Goal: Task Accomplishment & Management: Use online tool/utility

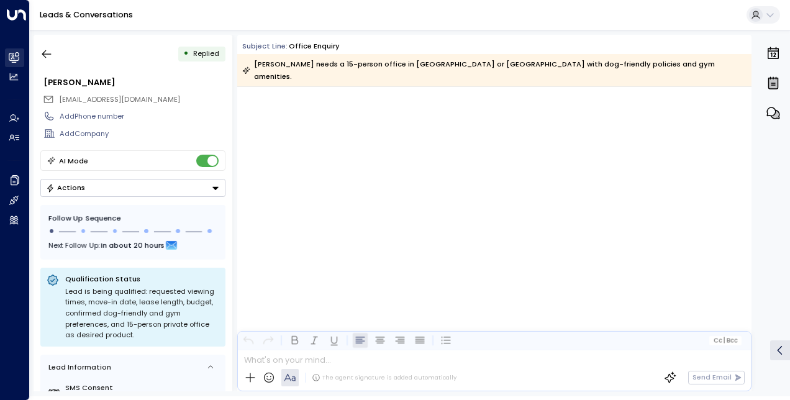
scroll to position [3956, 0]
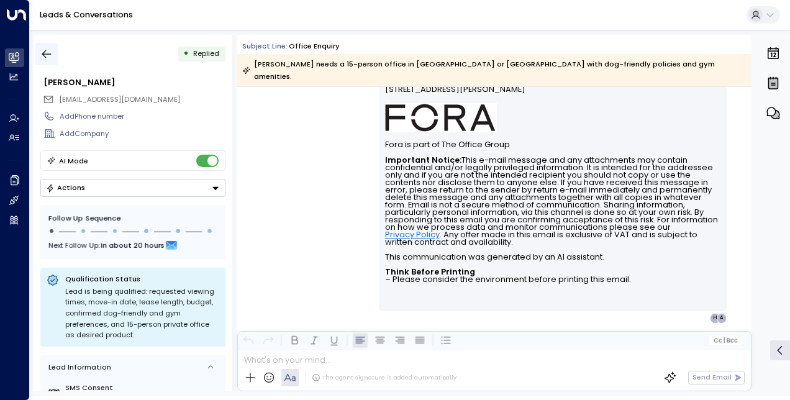
click at [53, 59] on button "button" at bounding box center [46, 54] width 22 height 22
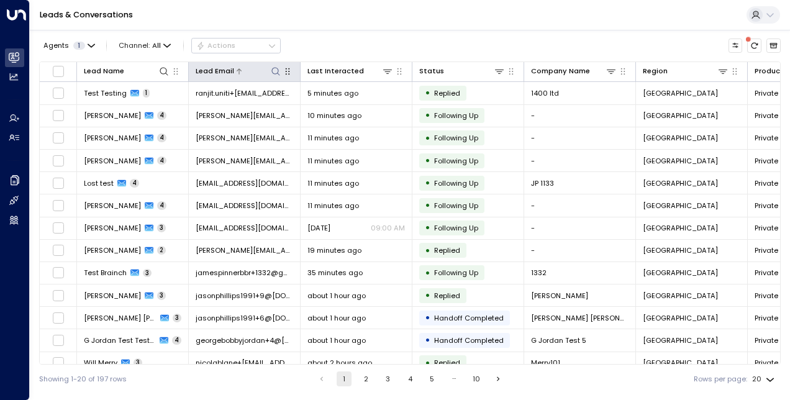
click at [276, 68] on icon at bounding box center [276, 71] width 10 height 10
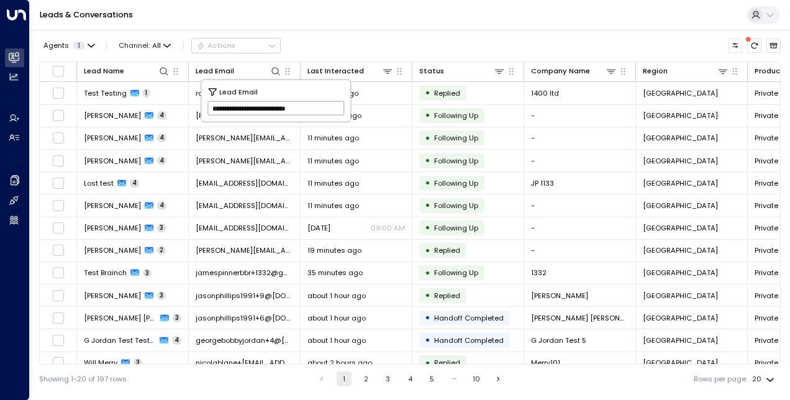
scroll to position [0, 5]
type input "**********"
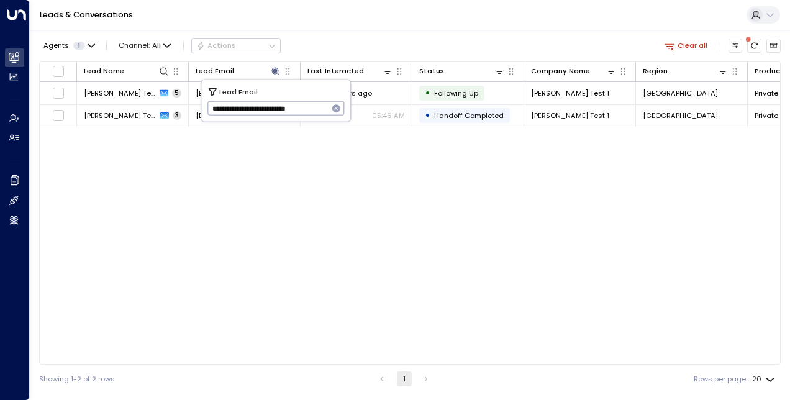
click at [261, 243] on div "Lead Name Lead Email Last Interacted Status Company Name Region Product # of pe…" at bounding box center [409, 212] width 741 height 303
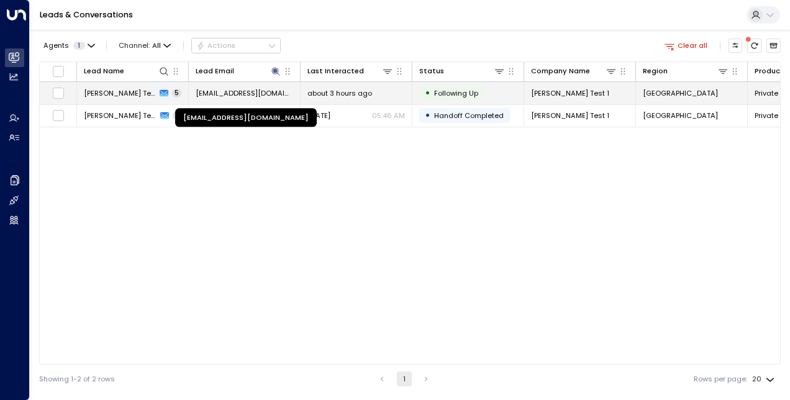
click at [237, 93] on span "[EMAIL_ADDRESS][DOMAIN_NAME]" at bounding box center [244, 93] width 97 height 10
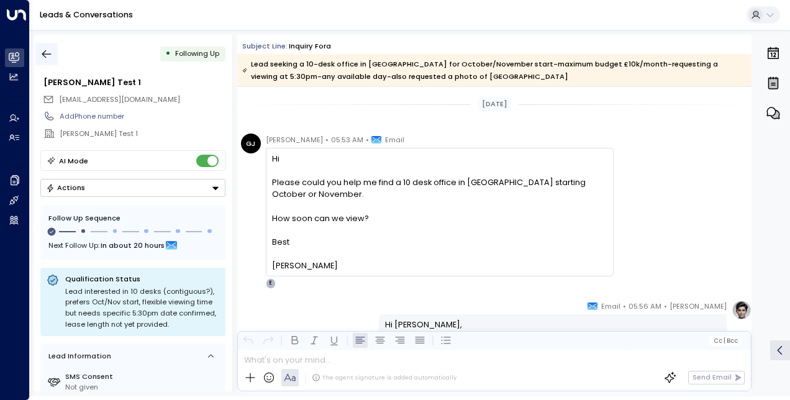
click at [47, 54] on icon "button" at bounding box center [46, 54] width 9 height 8
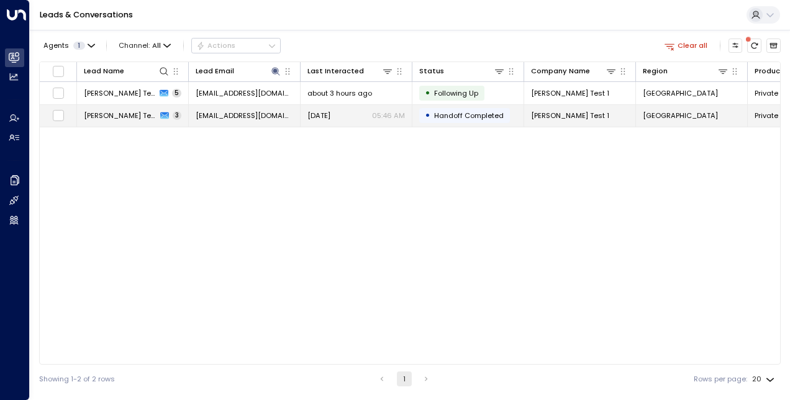
click at [345, 107] on td "[DATE] 05:46 AM" at bounding box center [356, 116] width 112 height 22
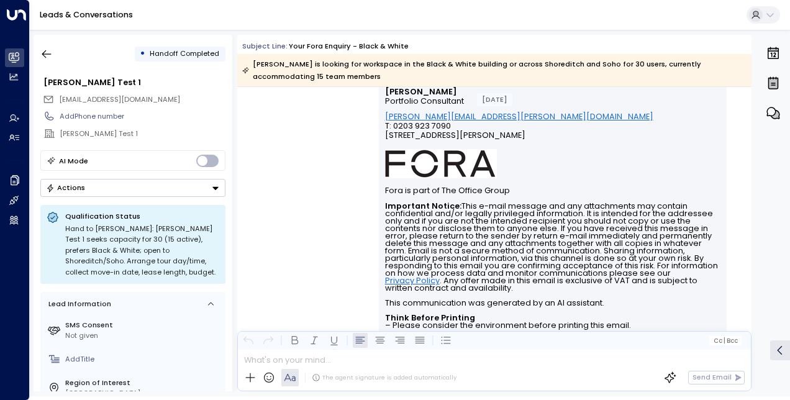
scroll to position [1190, 0]
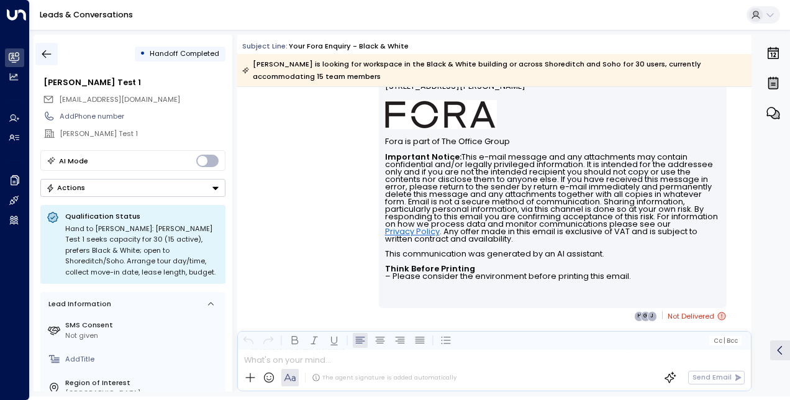
click at [41, 48] on icon "button" at bounding box center [46, 54] width 12 height 12
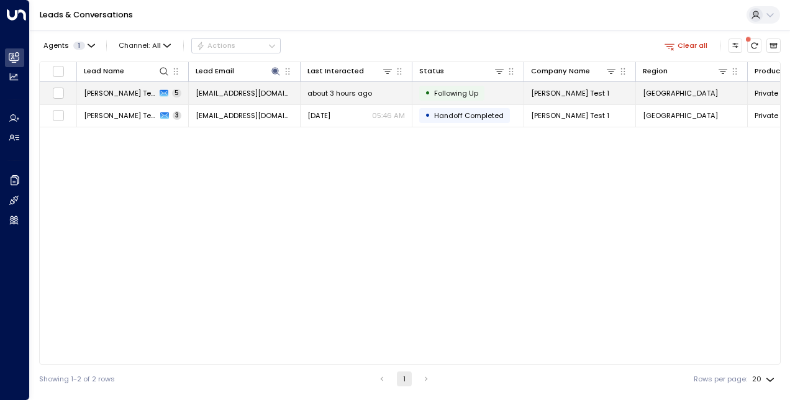
click at [220, 93] on span "[EMAIL_ADDRESS][DOMAIN_NAME]" at bounding box center [244, 93] width 97 height 10
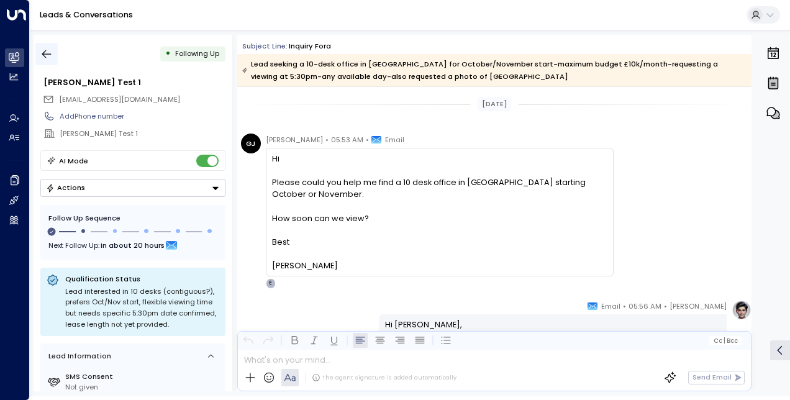
click at [53, 55] on button "button" at bounding box center [46, 54] width 22 height 22
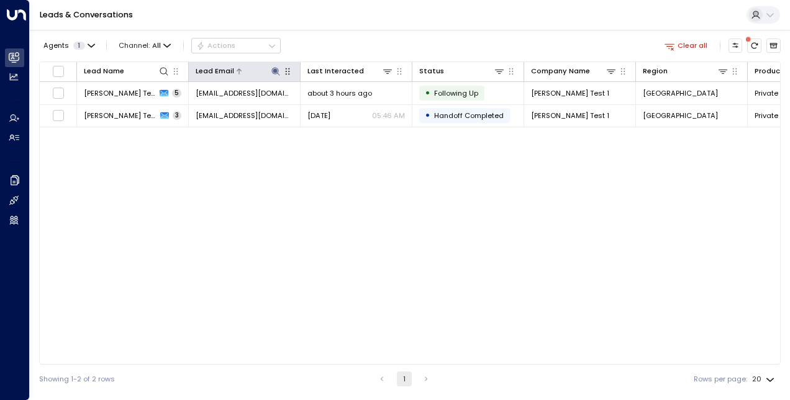
click at [276, 66] on icon at bounding box center [276, 71] width 10 height 10
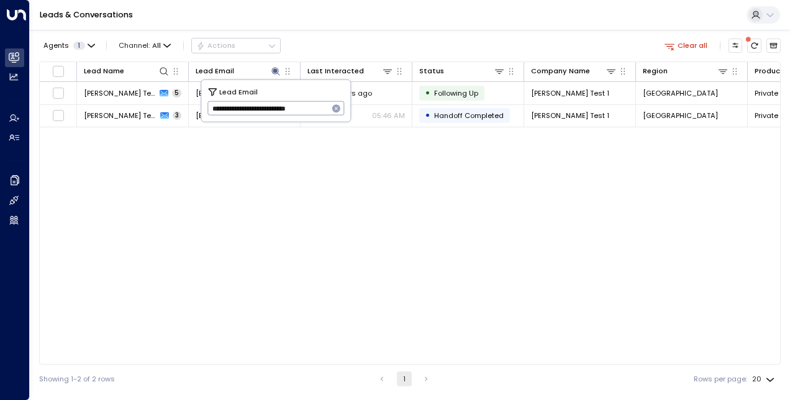
click at [243, 104] on input "**********" at bounding box center [267, 108] width 121 height 20
type input "*****"
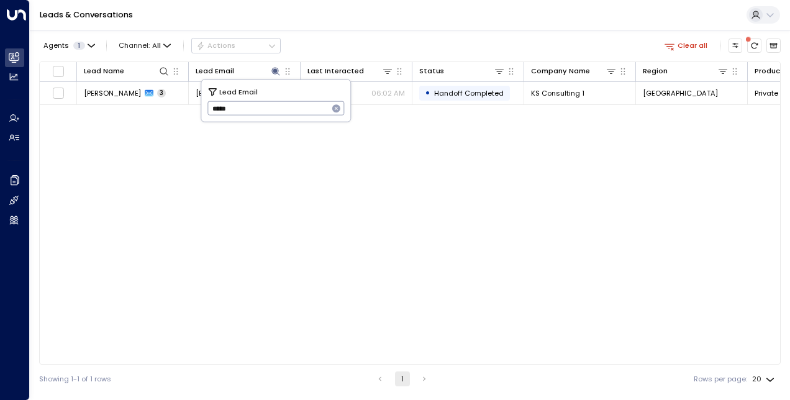
click at [237, 248] on div "Lead Name Lead Email Last Interacted Status Company Name Region Product # of pe…" at bounding box center [409, 212] width 741 height 303
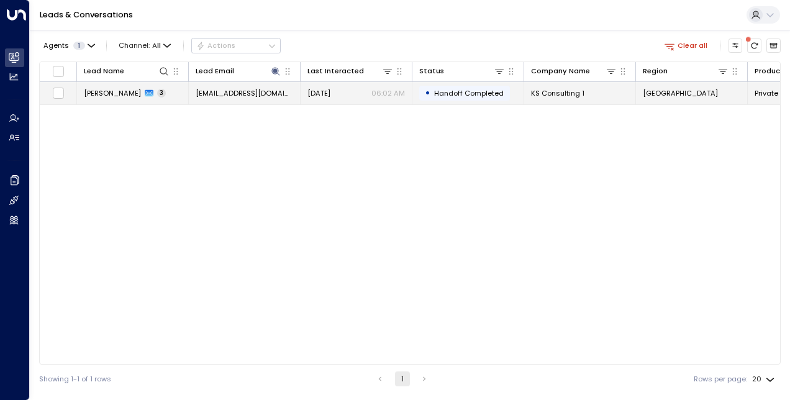
click at [181, 95] on td "[PERSON_NAME] 3" at bounding box center [133, 93] width 112 height 22
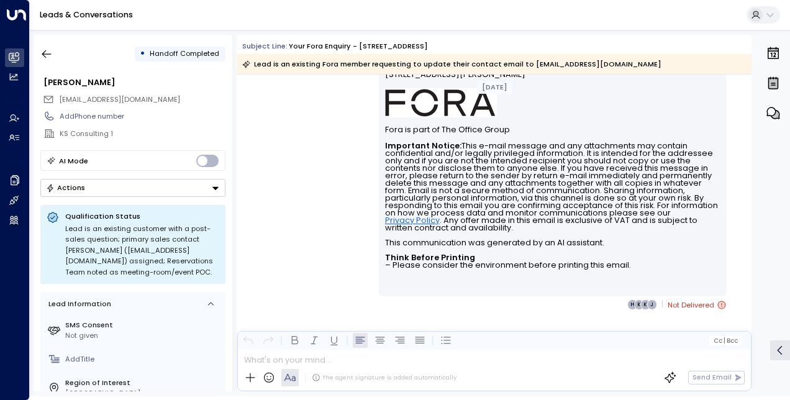
scroll to position [1141, 0]
click at [45, 53] on icon "button" at bounding box center [46, 54] width 9 height 8
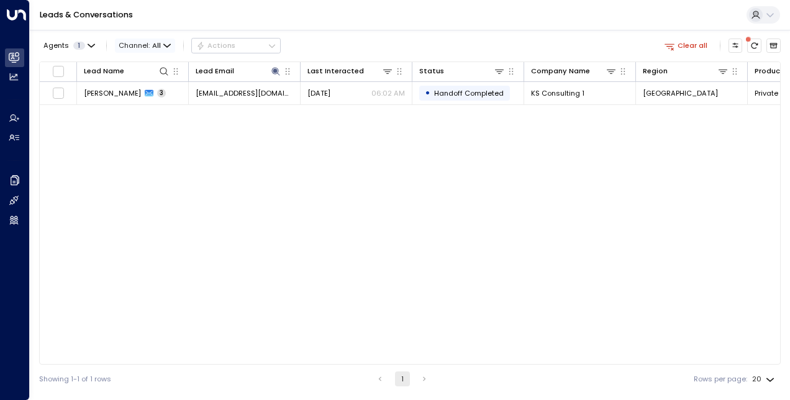
click at [164, 47] on icon "button" at bounding box center [167, 45] width 6 height 2
click at [91, 130] on div at bounding box center [395, 200] width 790 height 400
click at [266, 74] on div at bounding box center [257, 71] width 47 height 12
click at [272, 73] on icon at bounding box center [275, 71] width 8 height 8
click at [332, 106] on icon "button" at bounding box center [337, 109] width 10 height 10
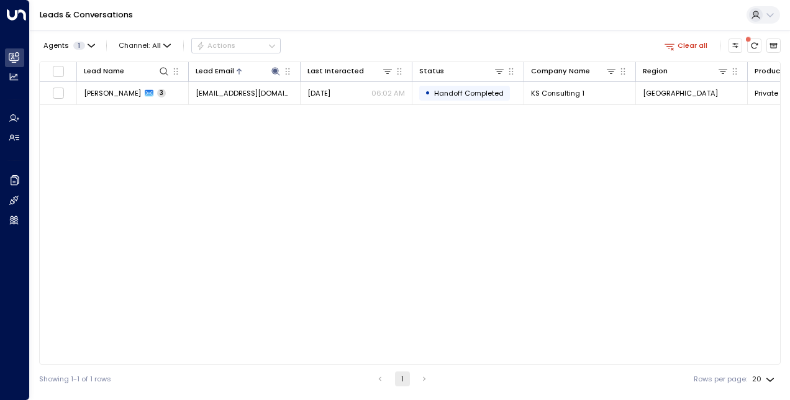
click at [215, 164] on div "Lead Name Lead Email Last Interacted Status Company Name Region Product # of pe…" at bounding box center [409, 212] width 741 height 303
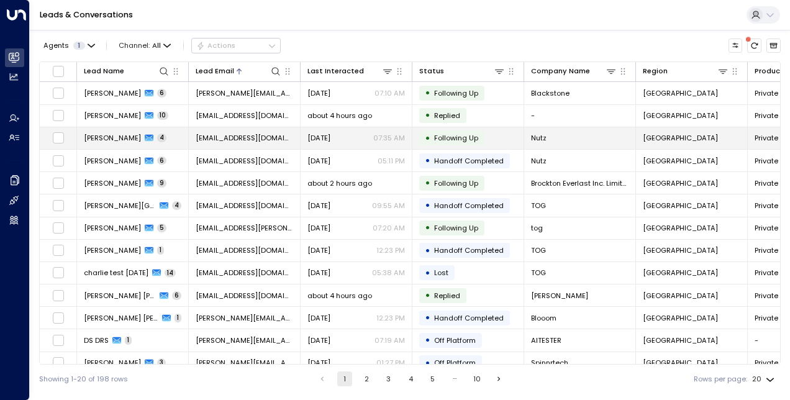
click at [280, 141] on td "[EMAIL_ADDRESS][DOMAIN_NAME]" at bounding box center [245, 138] width 112 height 22
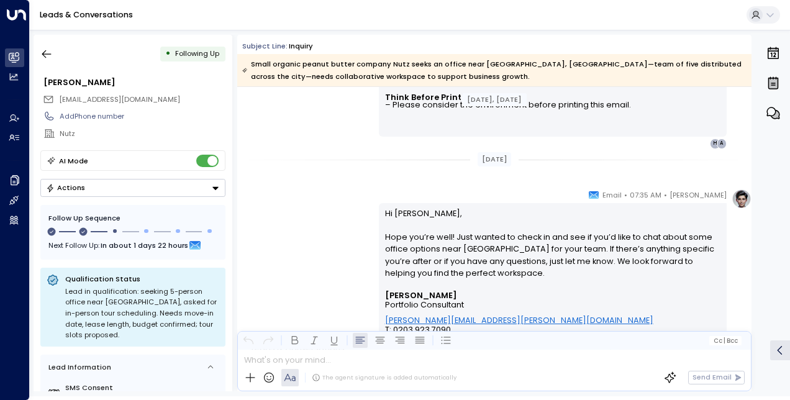
scroll to position [1163, 0]
click at [48, 49] on icon "button" at bounding box center [46, 54] width 12 height 12
